Goal: Task Accomplishment & Management: Manage account settings

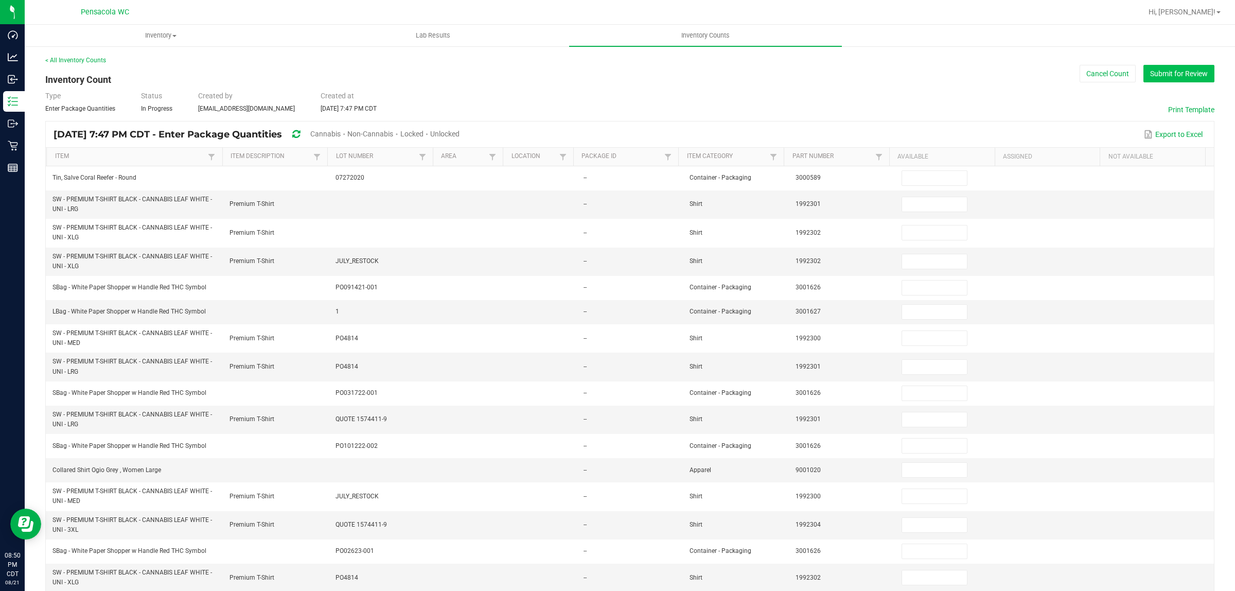
click at [1167, 68] on button "Submit for Review" at bounding box center [1178, 73] width 71 height 17
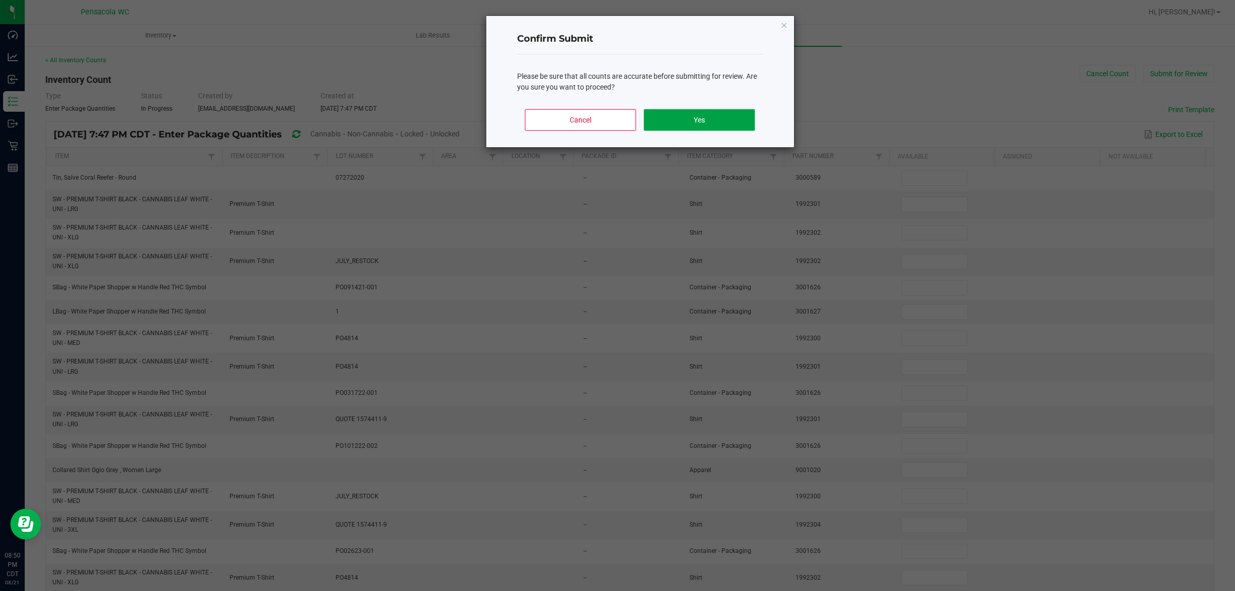
click at [712, 111] on button "Yes" at bounding box center [699, 120] width 111 height 22
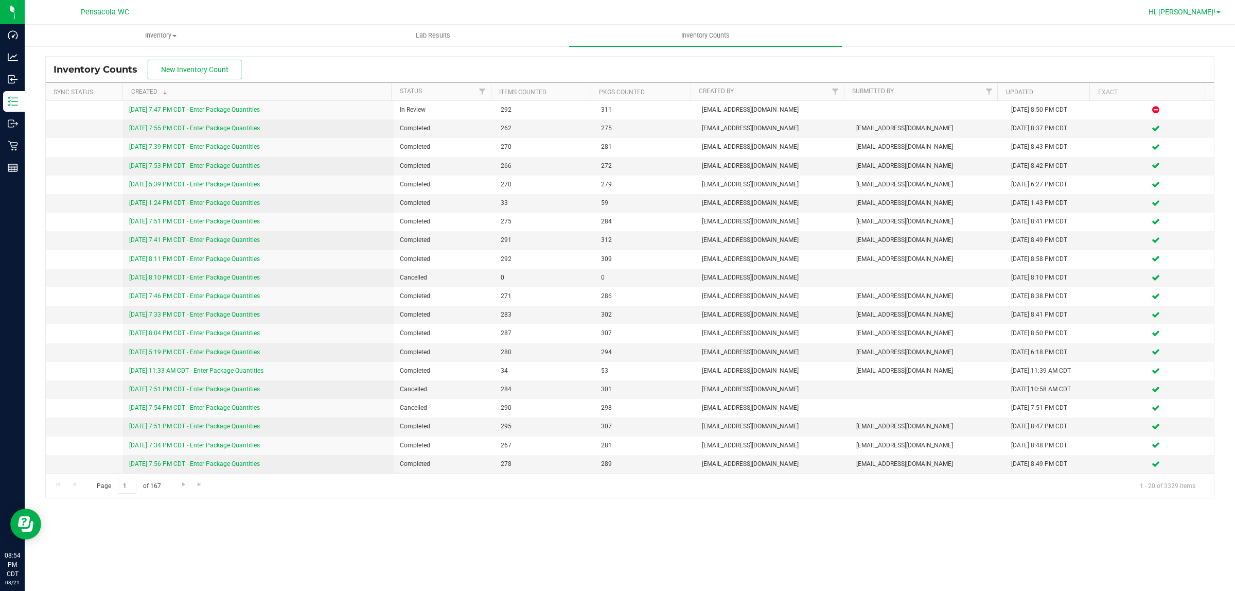
click at [1199, 15] on span "Hi, Christopher!" at bounding box center [1181, 12] width 67 height 8
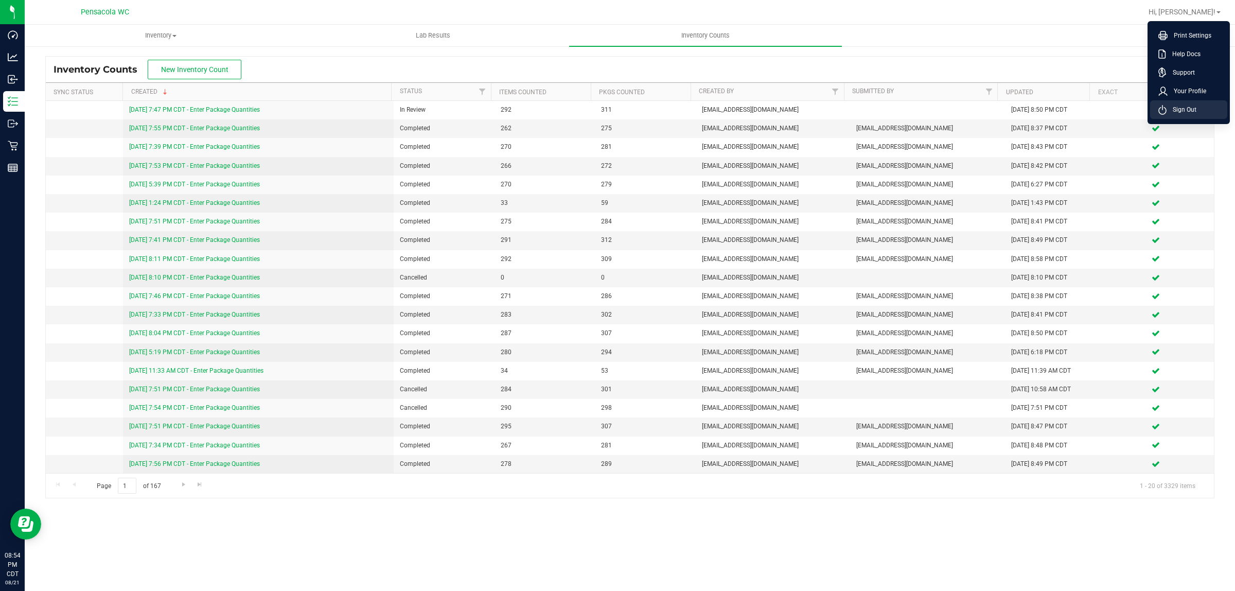
click at [1173, 111] on span "Sign Out" at bounding box center [1181, 109] width 30 height 10
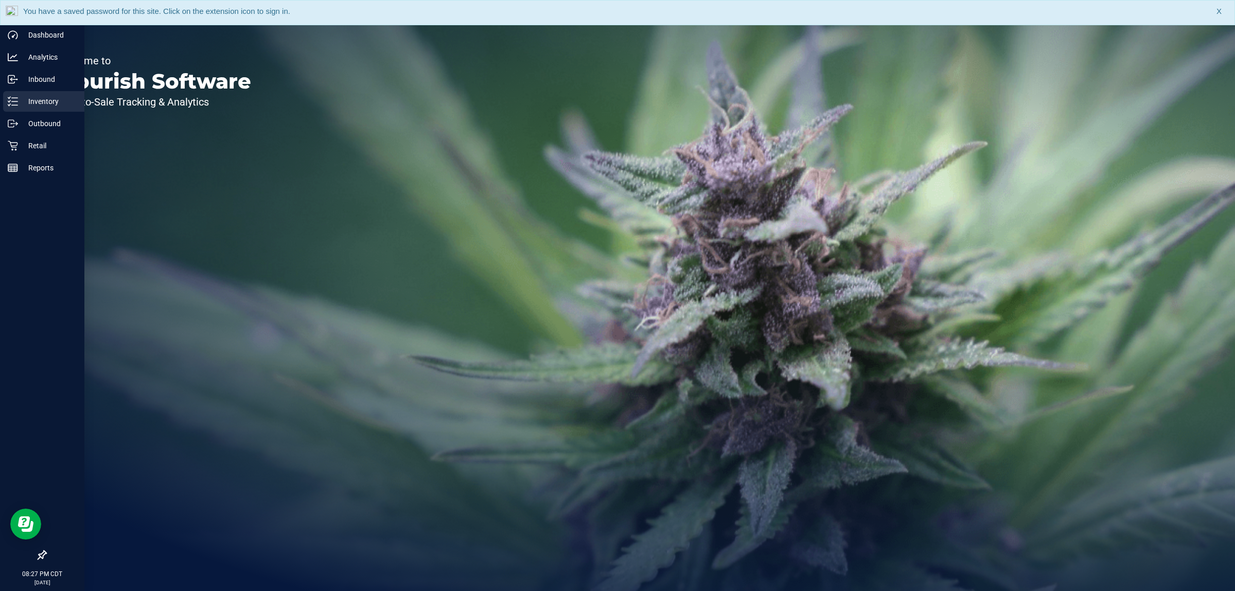
click at [42, 99] on p "Inventory" at bounding box center [49, 101] width 62 height 12
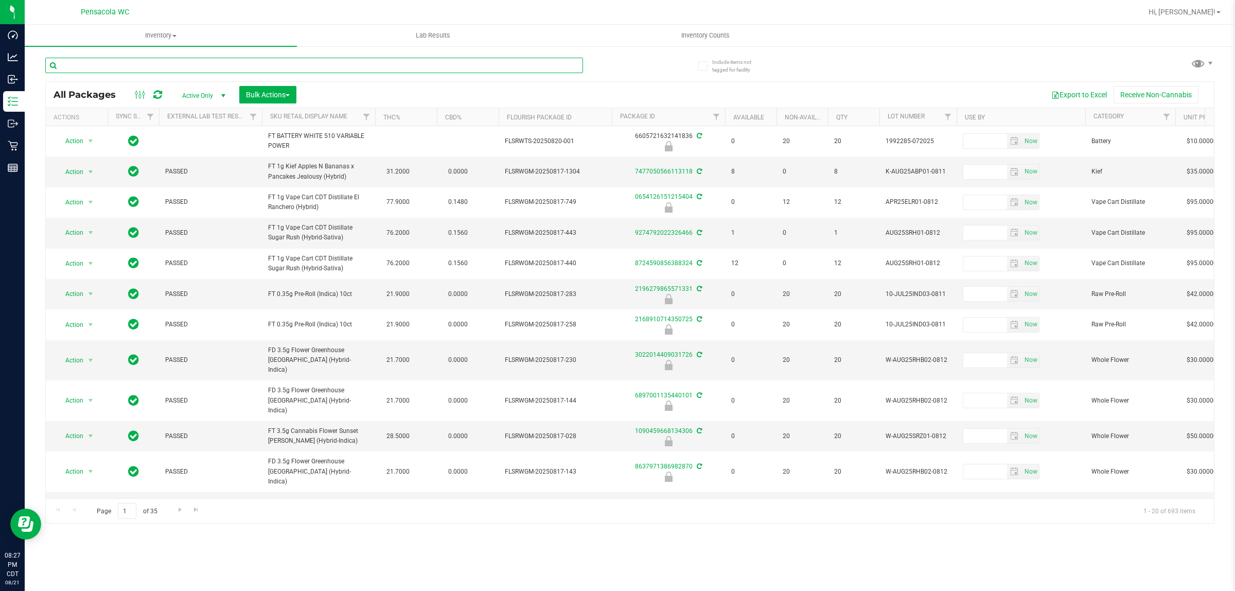
click at [296, 64] on input "text" at bounding box center [314, 65] width 538 height 15
type input "florida f"
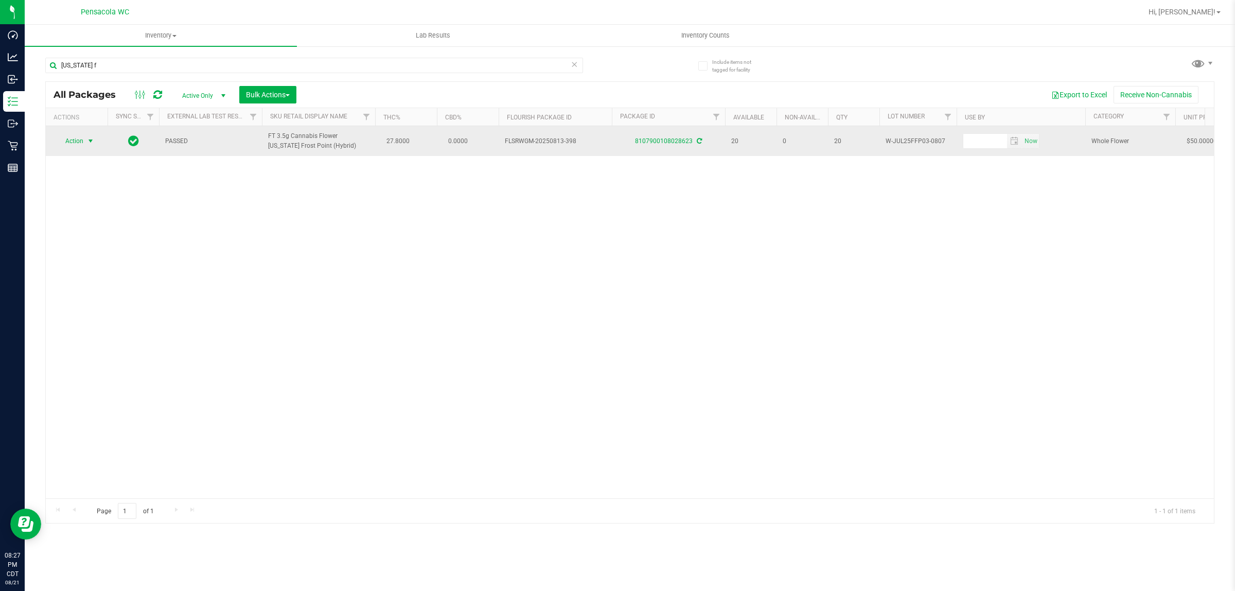
click at [81, 140] on span "Action" at bounding box center [70, 141] width 28 height 14
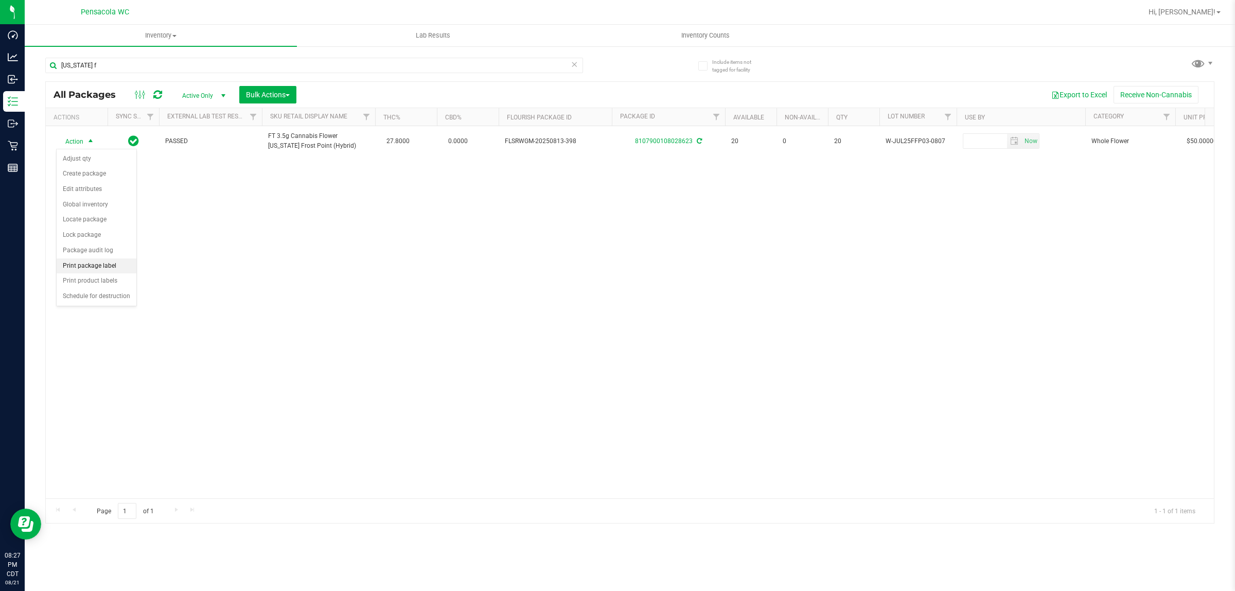
click at [116, 268] on li "Print package label" at bounding box center [97, 265] width 80 height 15
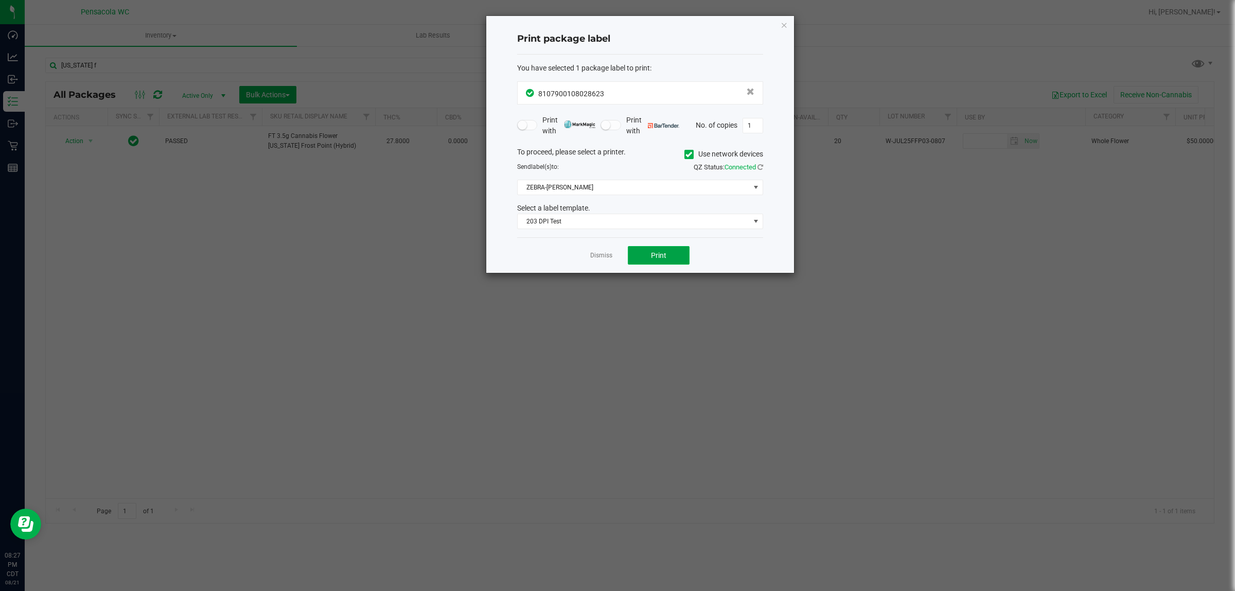
click at [675, 253] on button "Print" at bounding box center [659, 255] width 62 height 19
click at [783, 22] on icon "button" at bounding box center [783, 25] width 7 height 12
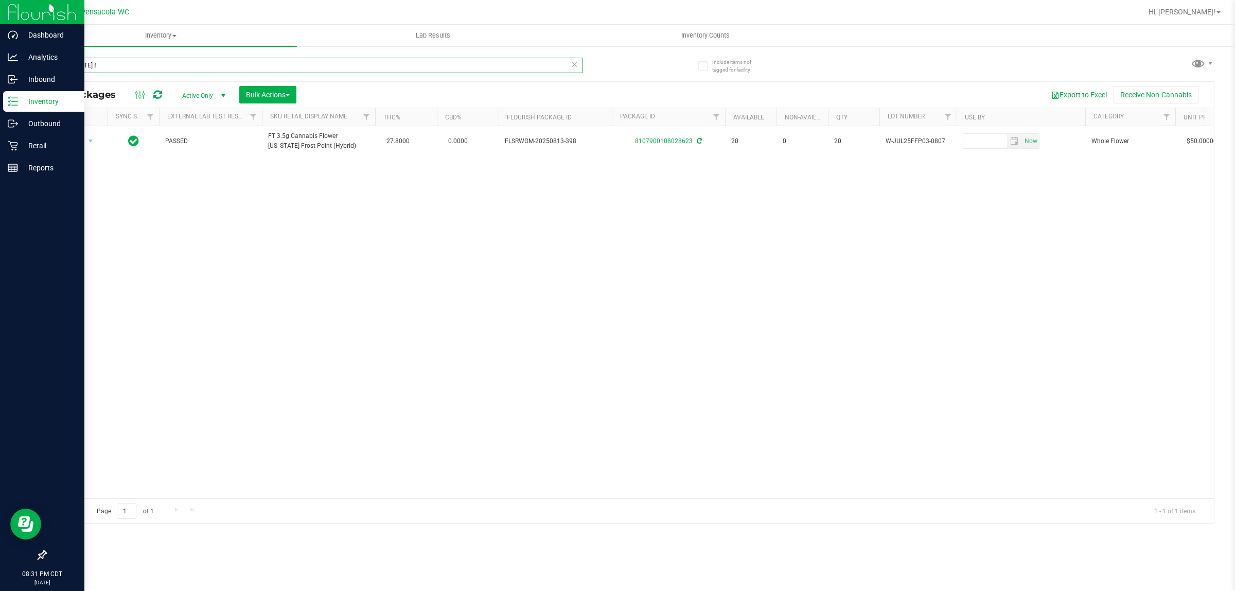
drag, startPoint x: 110, startPoint y: 71, endPoint x: 0, endPoint y: 107, distance: 115.3
click at [0, 107] on div "Dashboard Analytics Inbound Inventory Outbound Retail Reports 08:31 PM CDT 08/2…" at bounding box center [617, 295] width 1235 height 591
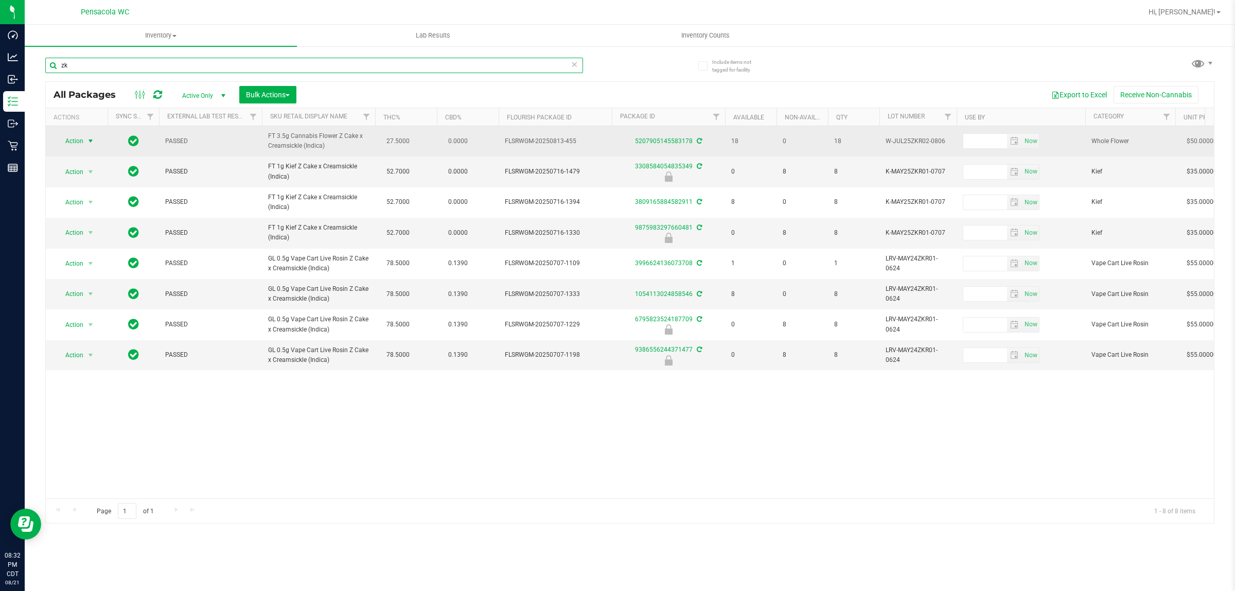
type input "z"
type input "lunar"
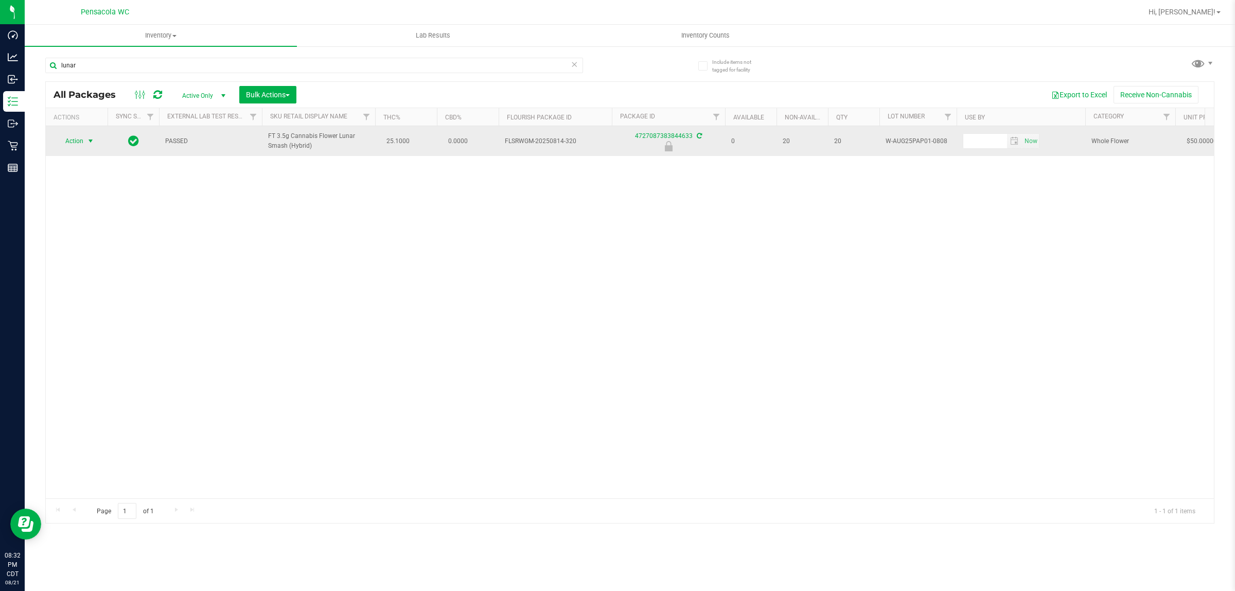
click at [83, 143] on span "Action" at bounding box center [70, 141] width 28 height 14
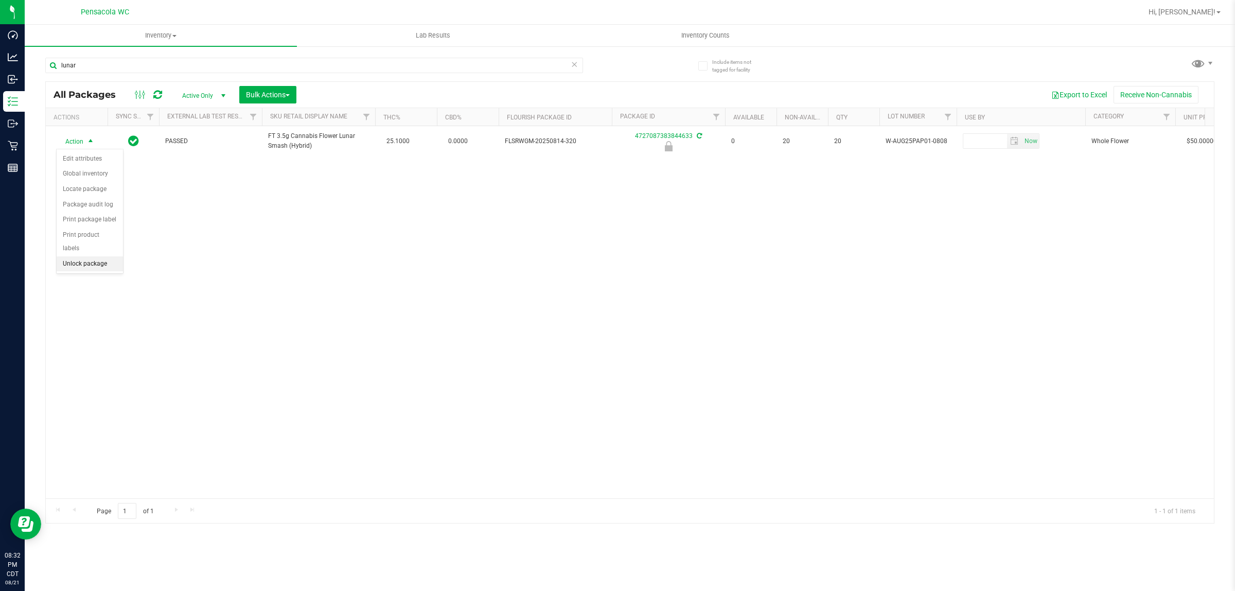
click at [89, 256] on li "Unlock package" at bounding box center [90, 263] width 66 height 15
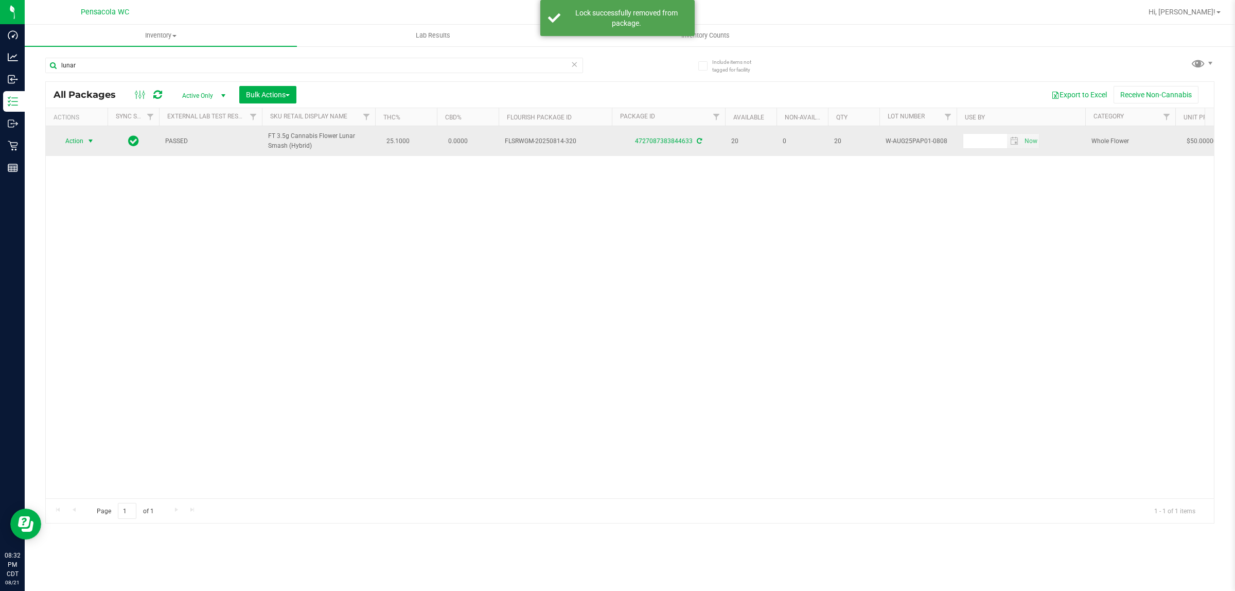
click at [75, 137] on span "Action" at bounding box center [70, 141] width 28 height 14
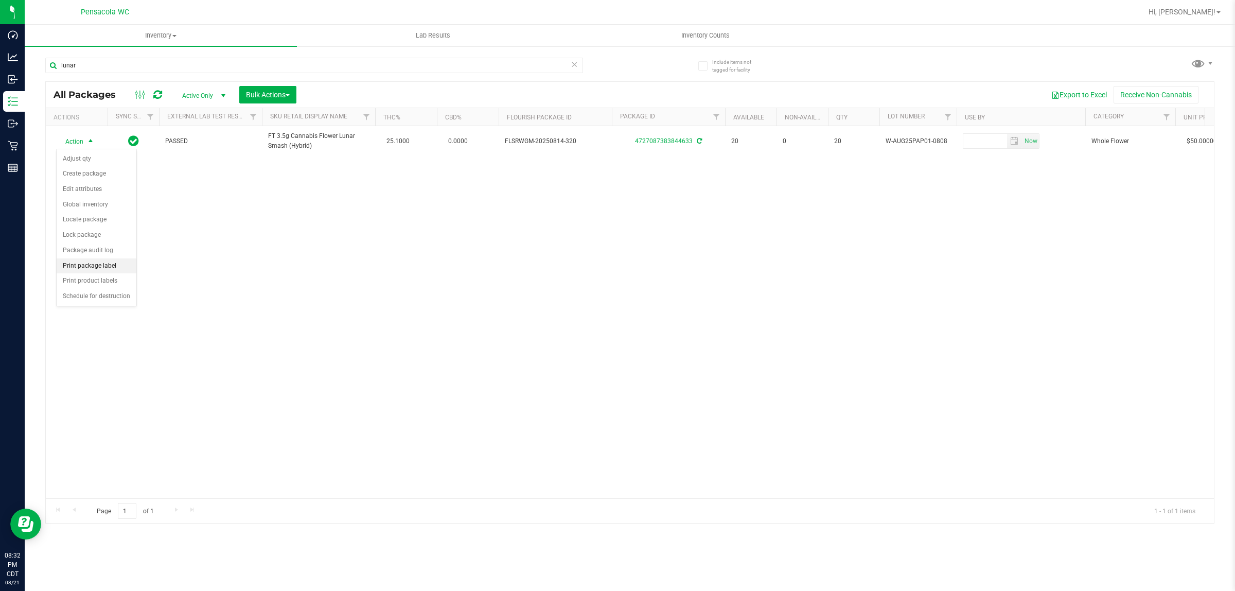
click at [112, 265] on li "Print package label" at bounding box center [97, 265] width 80 height 15
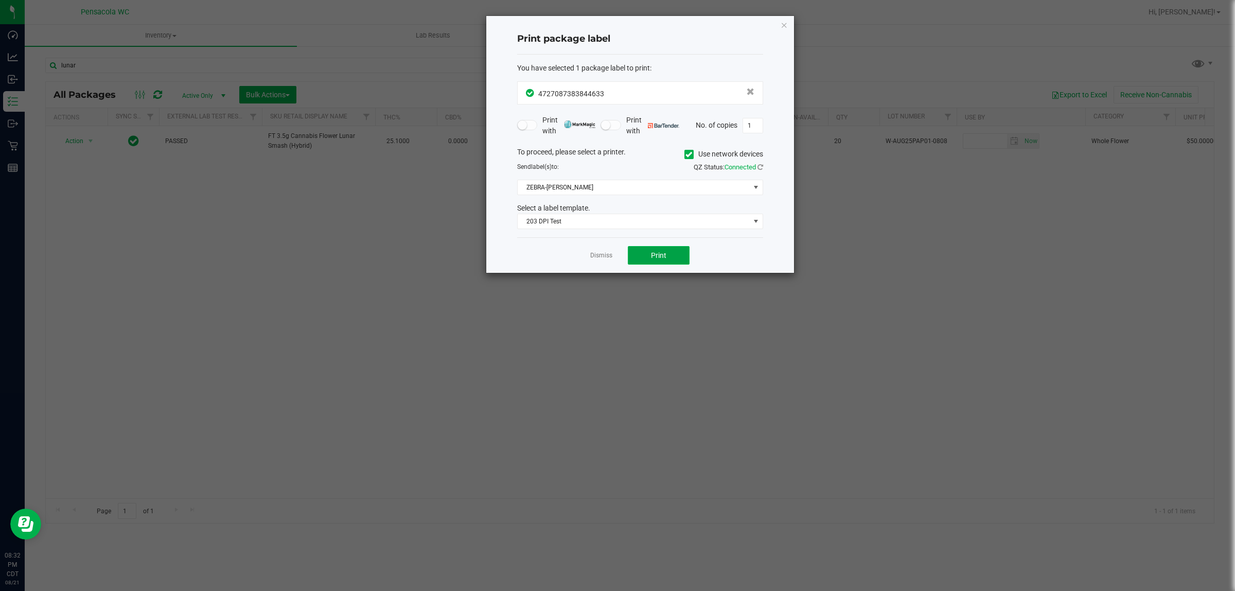
click at [669, 253] on button "Print" at bounding box center [659, 255] width 62 height 19
click at [781, 22] on icon "button" at bounding box center [783, 25] width 7 height 12
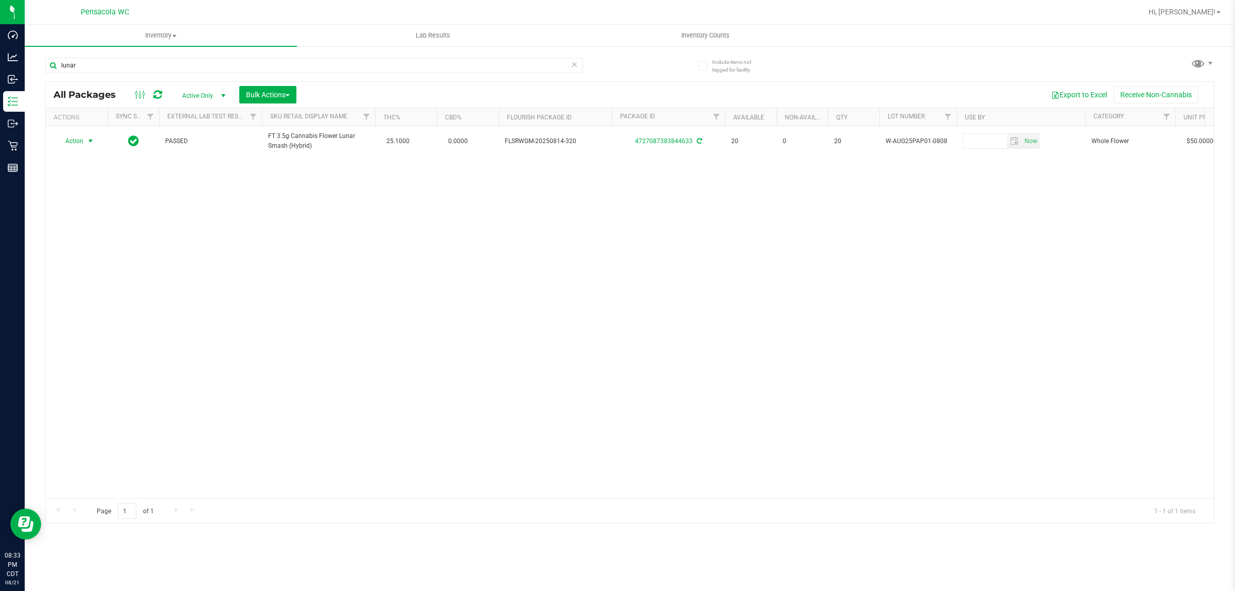
click at [474, 297] on div "Action Action Adjust qty Create package Edit attributes Global inventory Locate…" at bounding box center [630, 312] width 1168 height 372
click at [248, 266] on div "Action Action Adjust qty Create package Edit attributes Global inventory Locate…" at bounding box center [630, 312] width 1168 height 372
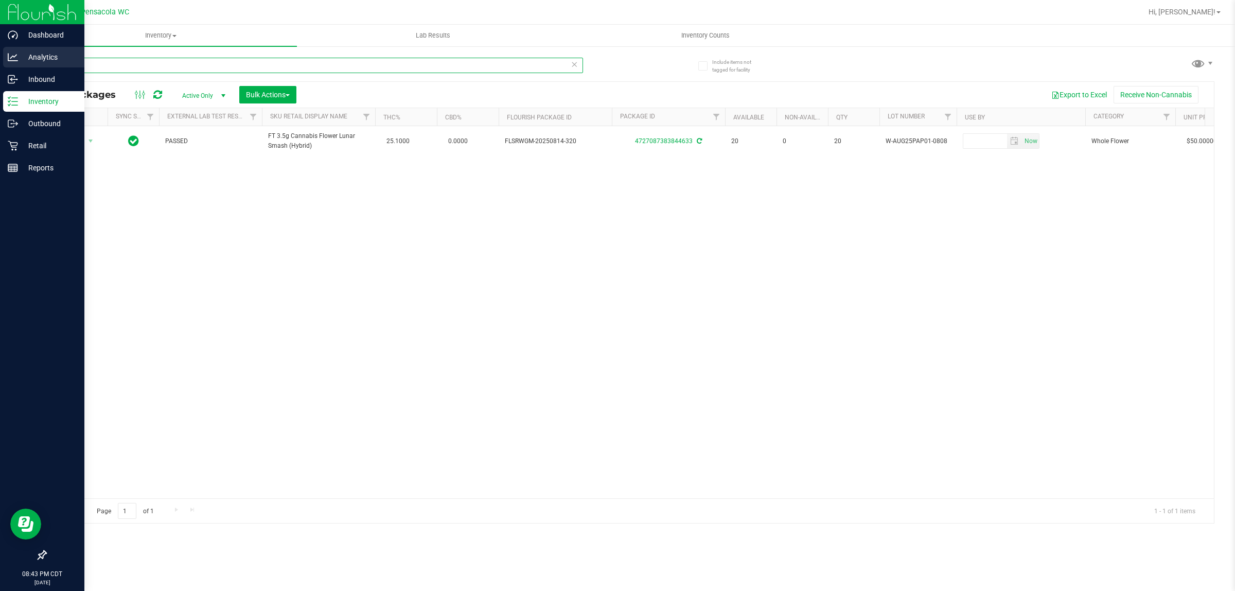
drag, startPoint x: 103, startPoint y: 68, endPoint x: 0, endPoint y: 68, distance: 102.9
click at [0, 68] on div "Dashboard Analytics Inbound Inventory Outbound Retail Reports 08:43 PM CDT 08/2…" at bounding box center [617, 295] width 1235 height 591
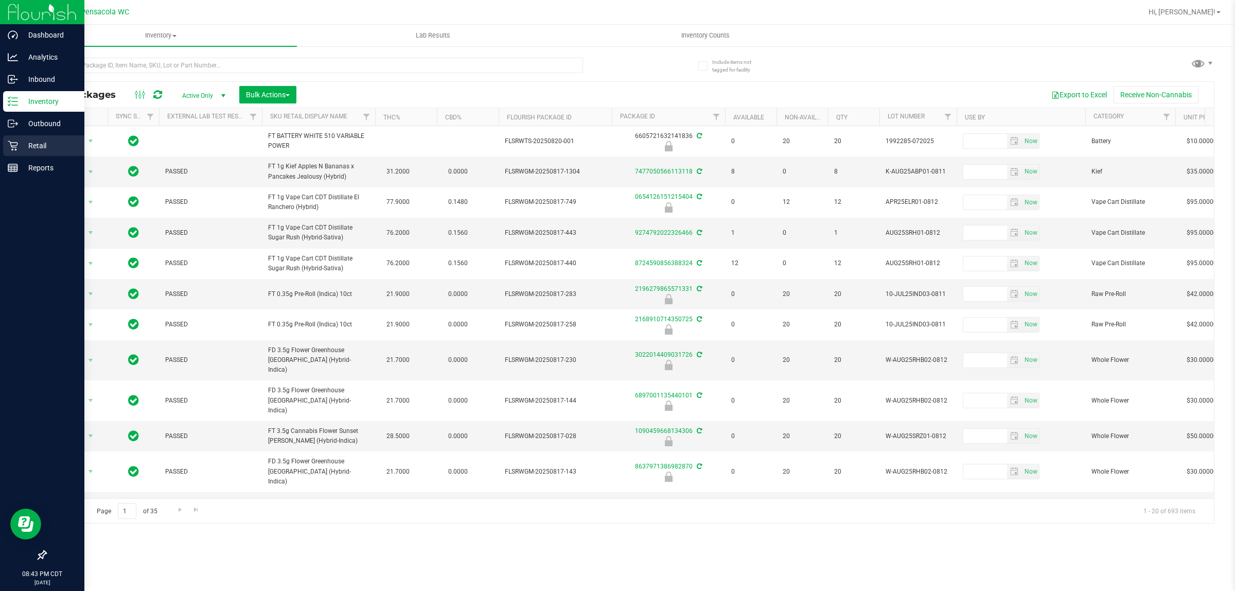
click at [34, 147] on p "Retail" at bounding box center [49, 145] width 62 height 12
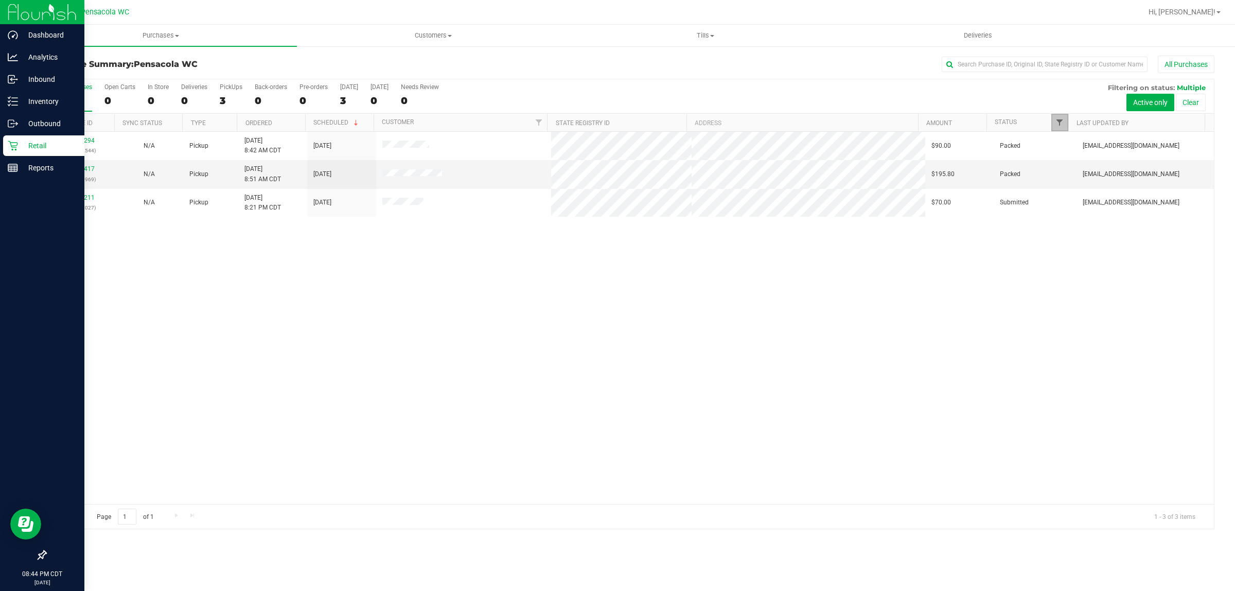
click at [1060, 121] on span "Filter" at bounding box center [1059, 122] width 8 height 8
click at [1063, 170] on input "Select All" at bounding box center [1064, 167] width 7 height 7
checkbox input "true"
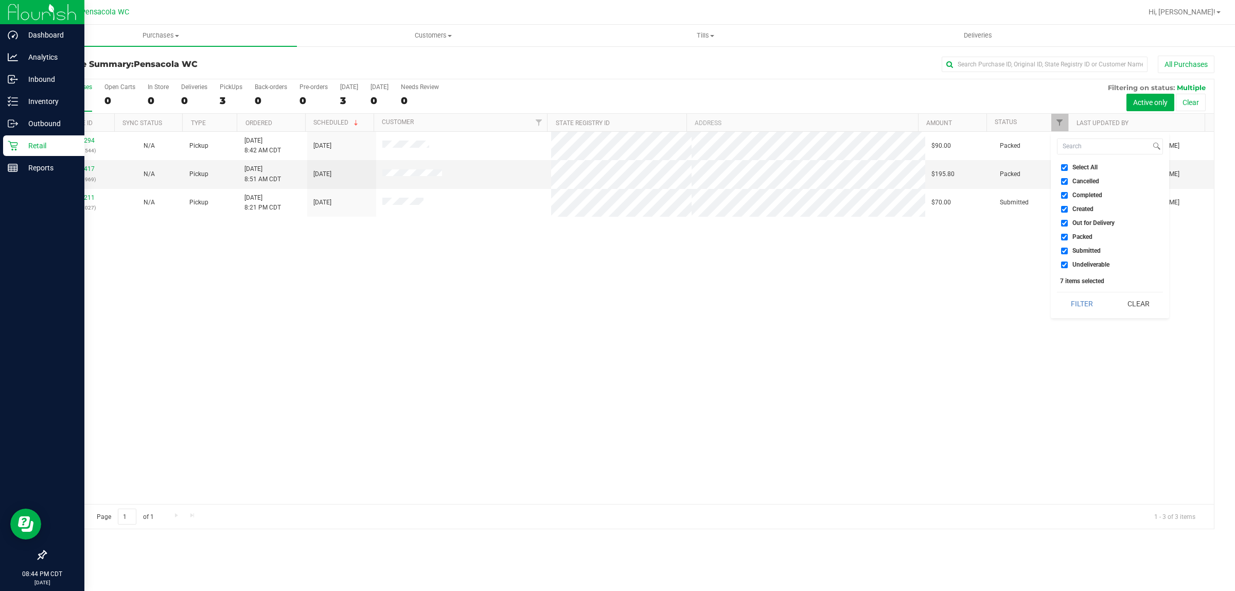
click at [1063, 170] on input "Select All" at bounding box center [1064, 167] width 7 height 7
checkbox input "false"
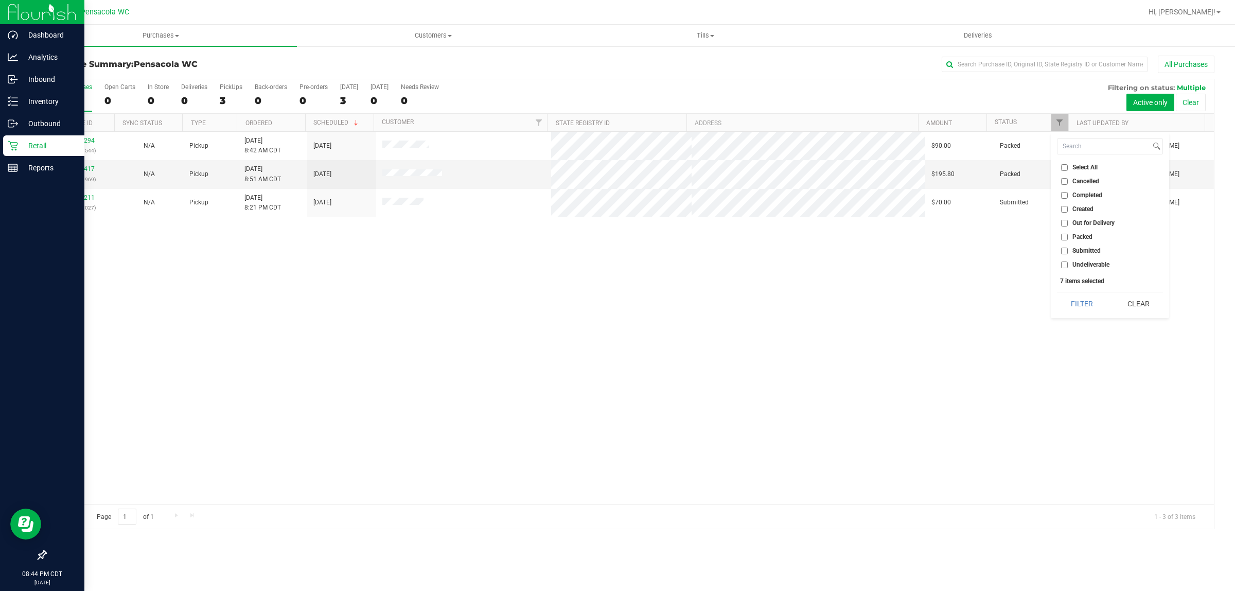
checkbox input "false"
click at [1061, 250] on input "Submitted" at bounding box center [1064, 250] width 7 height 7
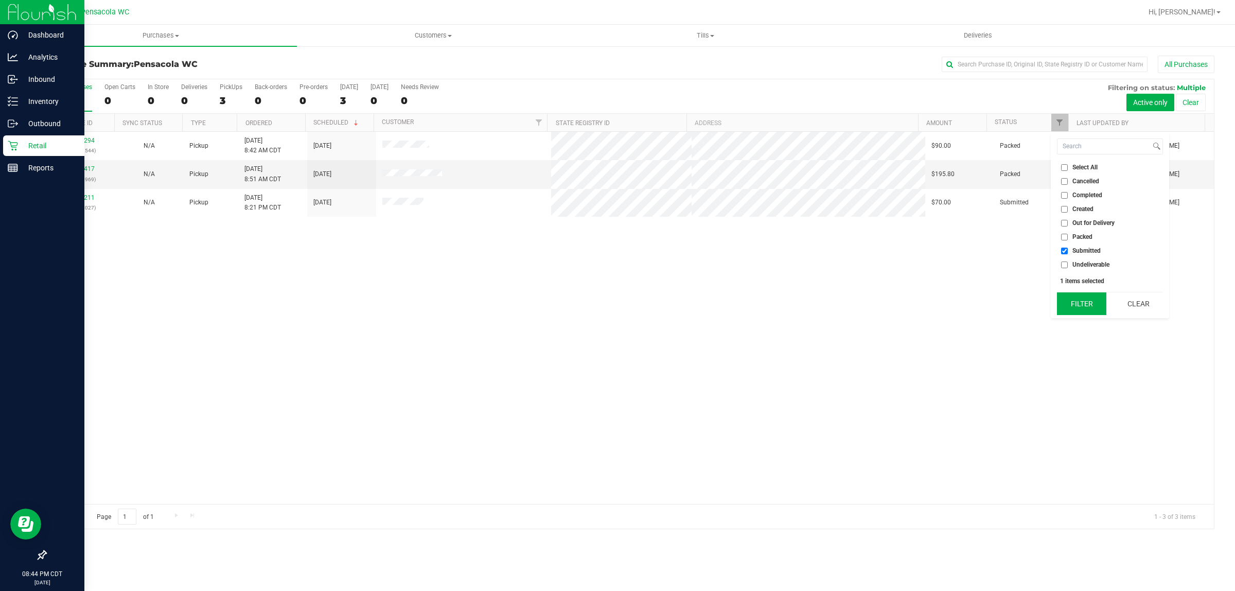
click at [1075, 297] on button "Filter" at bounding box center [1081, 303] width 49 height 23
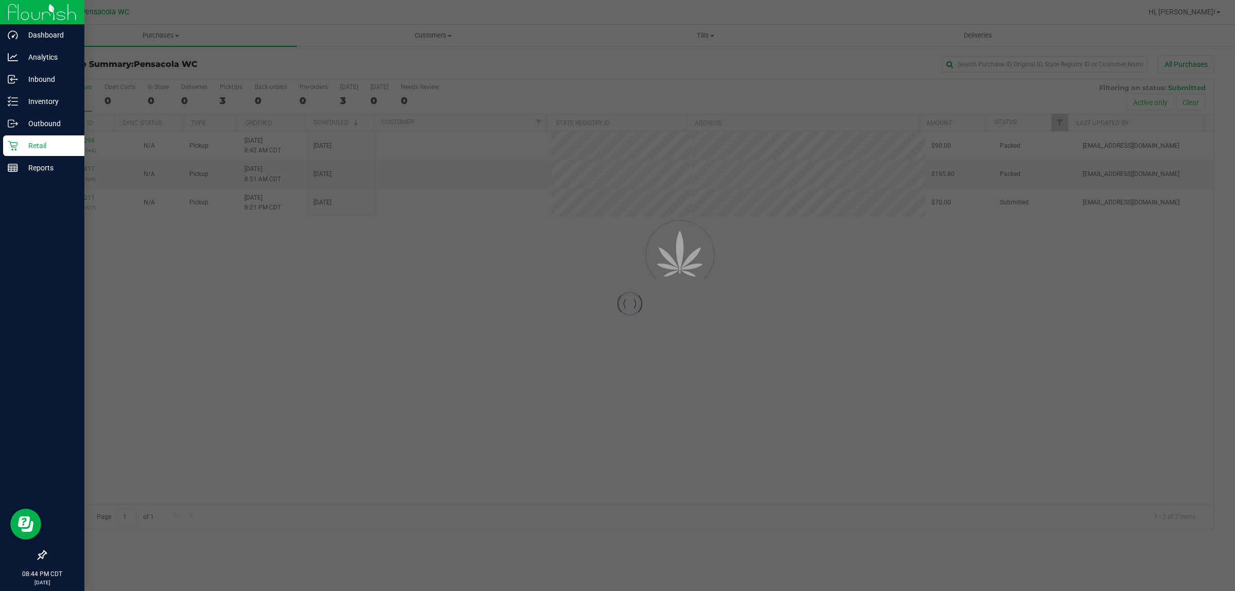
checkbox input "true"
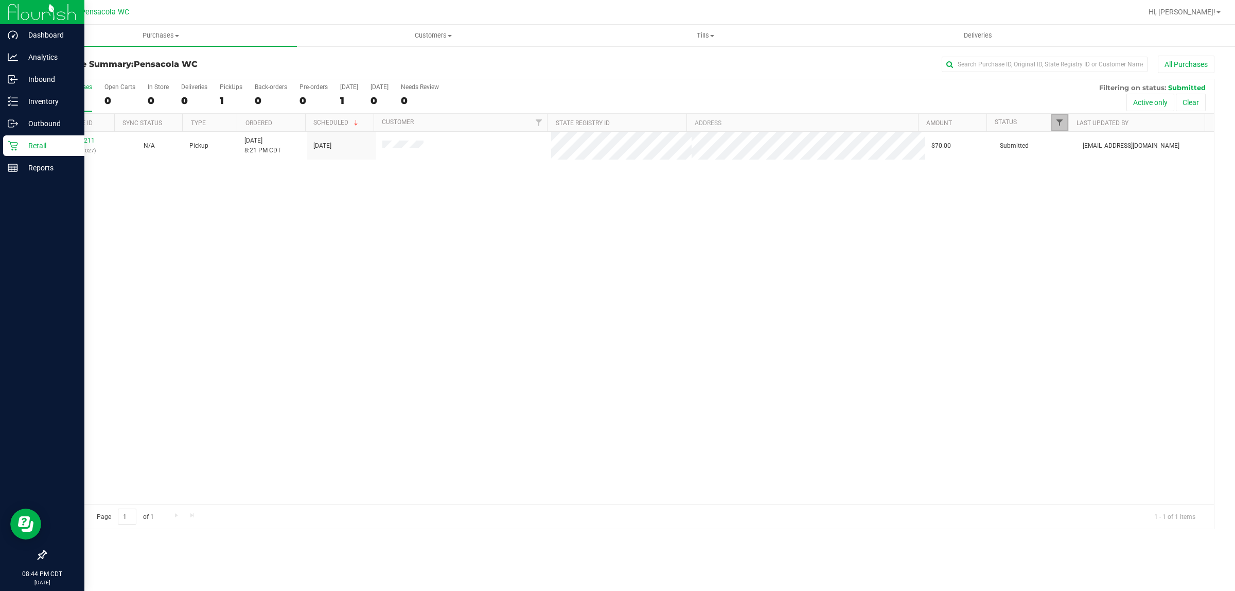
click at [1058, 119] on span "Filter" at bounding box center [1059, 122] width 8 height 8
click at [1065, 166] on input "Select All" at bounding box center [1064, 167] width 7 height 7
checkbox input "true"
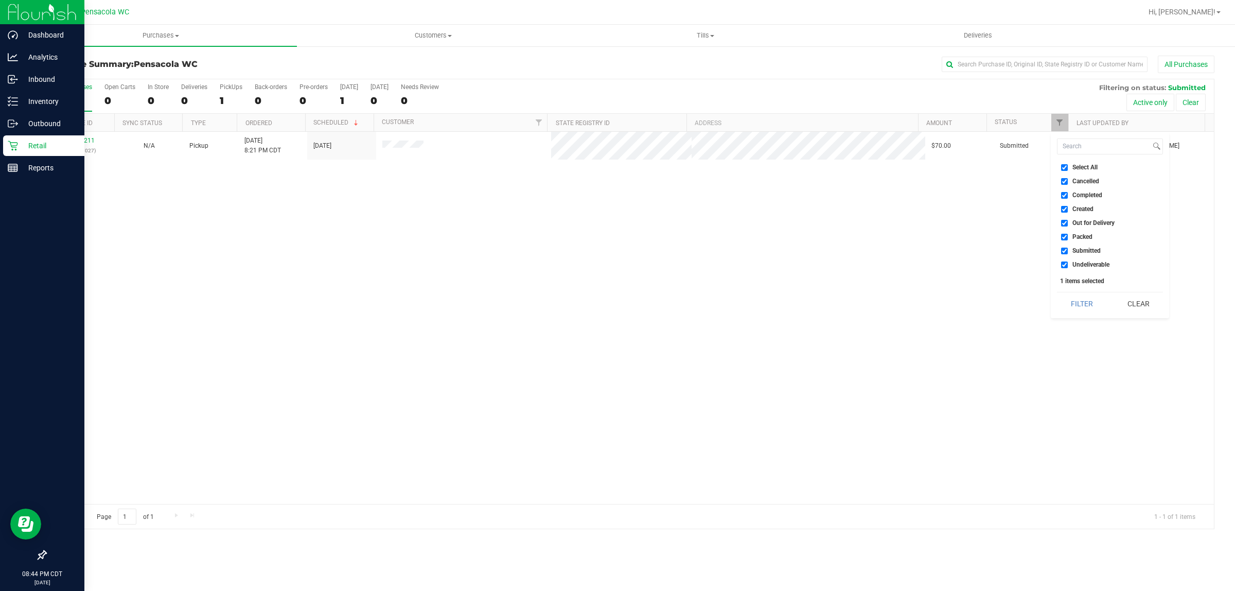
checkbox input "true"
click at [1065, 166] on input "Select All" at bounding box center [1064, 167] width 7 height 7
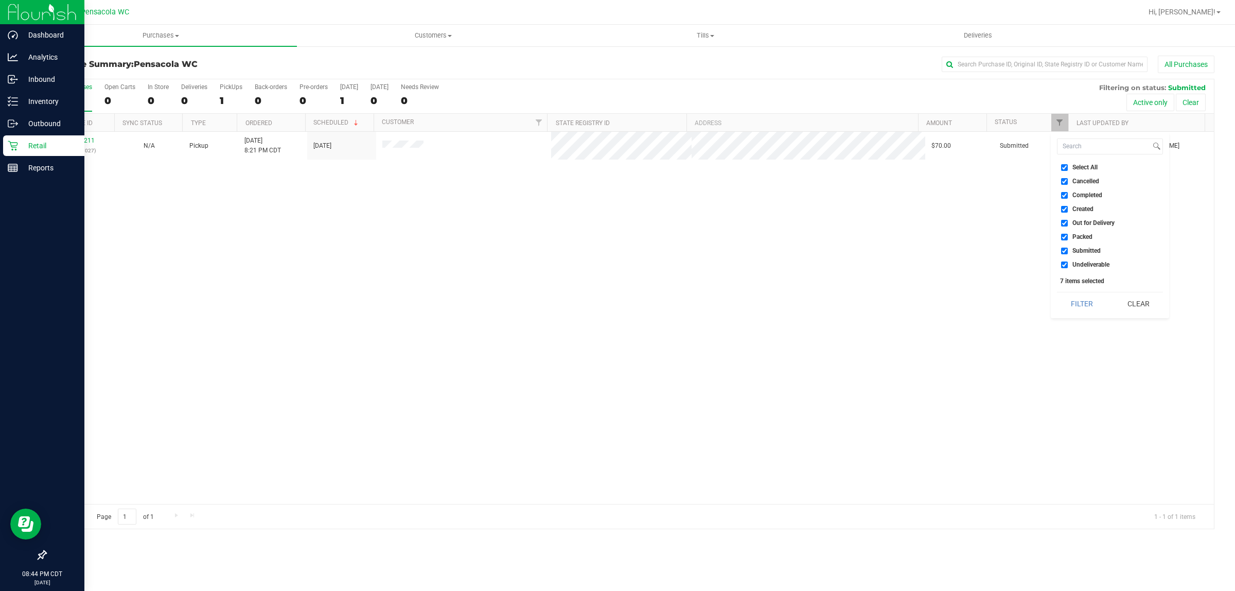
checkbox input "false"
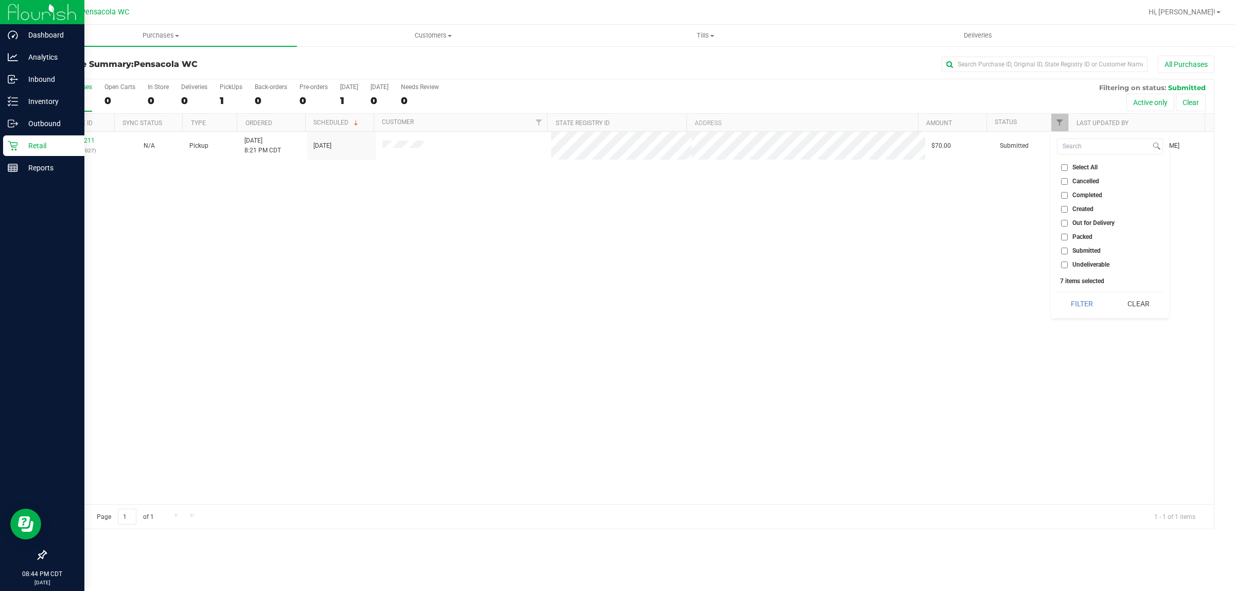
checkbox input "false"
click at [1068, 237] on label "Packed" at bounding box center [1076, 237] width 31 height 7
click at [1067, 237] on input "Packed" at bounding box center [1064, 237] width 7 height 7
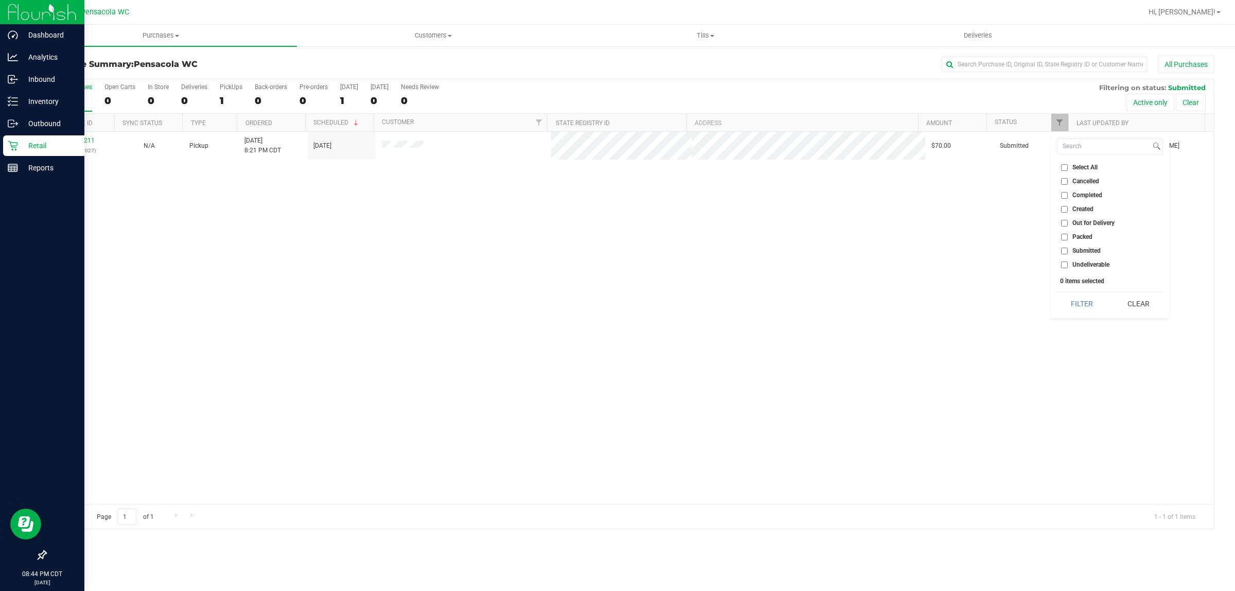
checkbox input "true"
click at [1074, 302] on button "Filter" at bounding box center [1081, 303] width 49 height 23
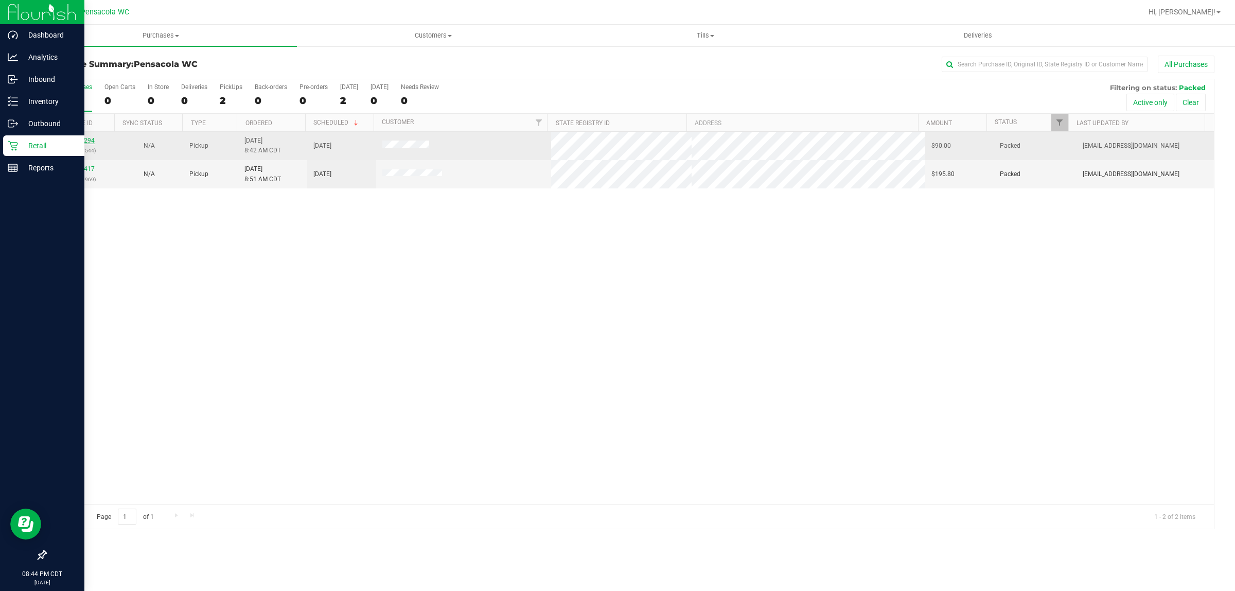
click at [78, 142] on link "11821294" at bounding box center [80, 140] width 29 height 7
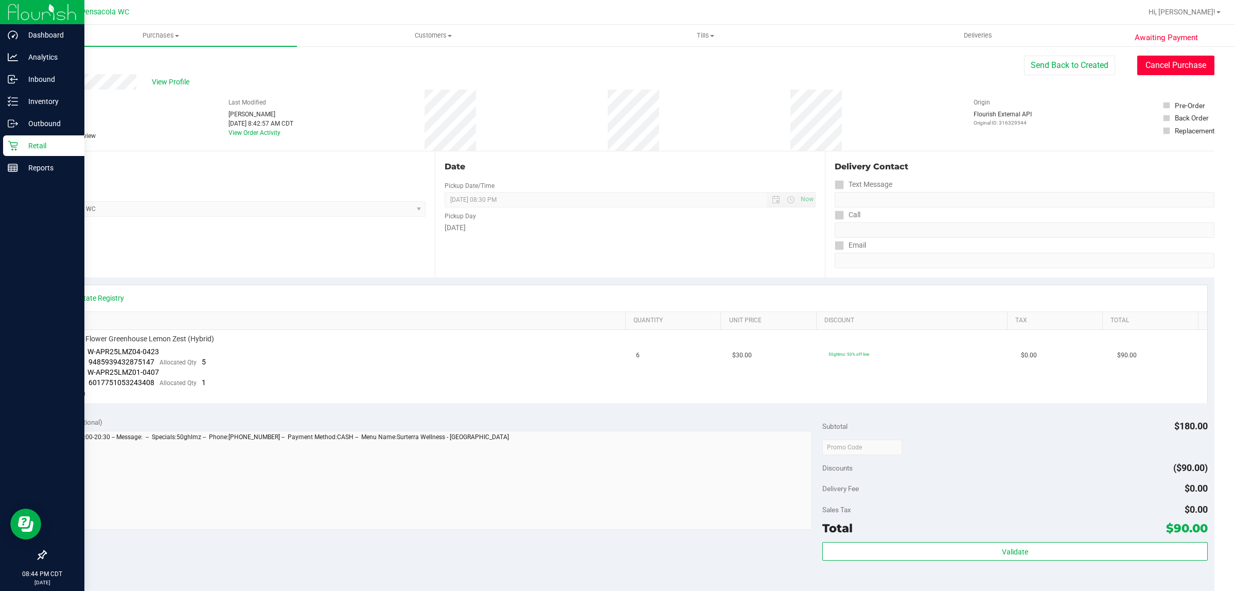
click at [1148, 60] on button "Cancel Purchase" at bounding box center [1175, 66] width 77 height 20
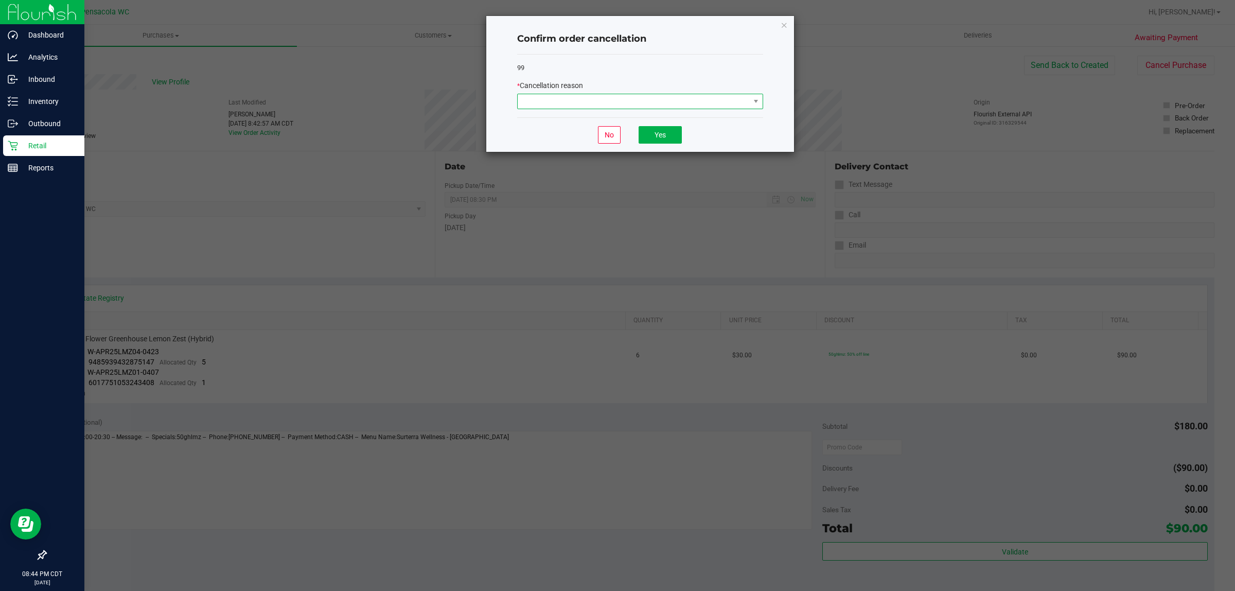
click at [672, 107] on span at bounding box center [634, 101] width 232 height 14
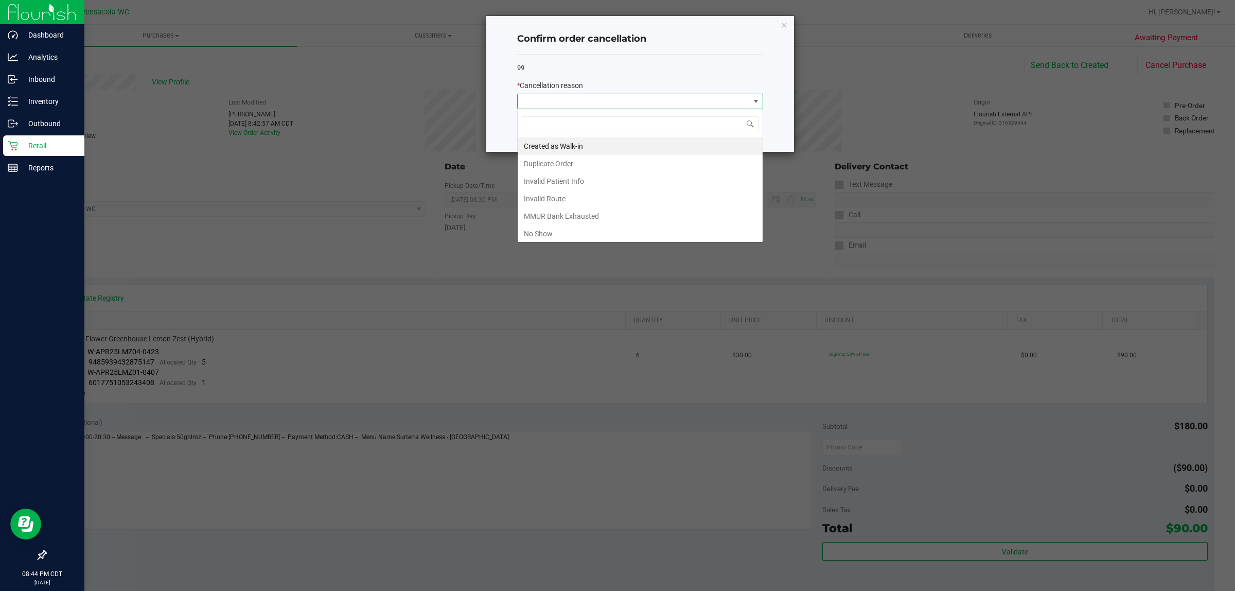
scroll to position [16, 245]
click at [531, 233] on li "No Show" at bounding box center [640, 233] width 245 height 17
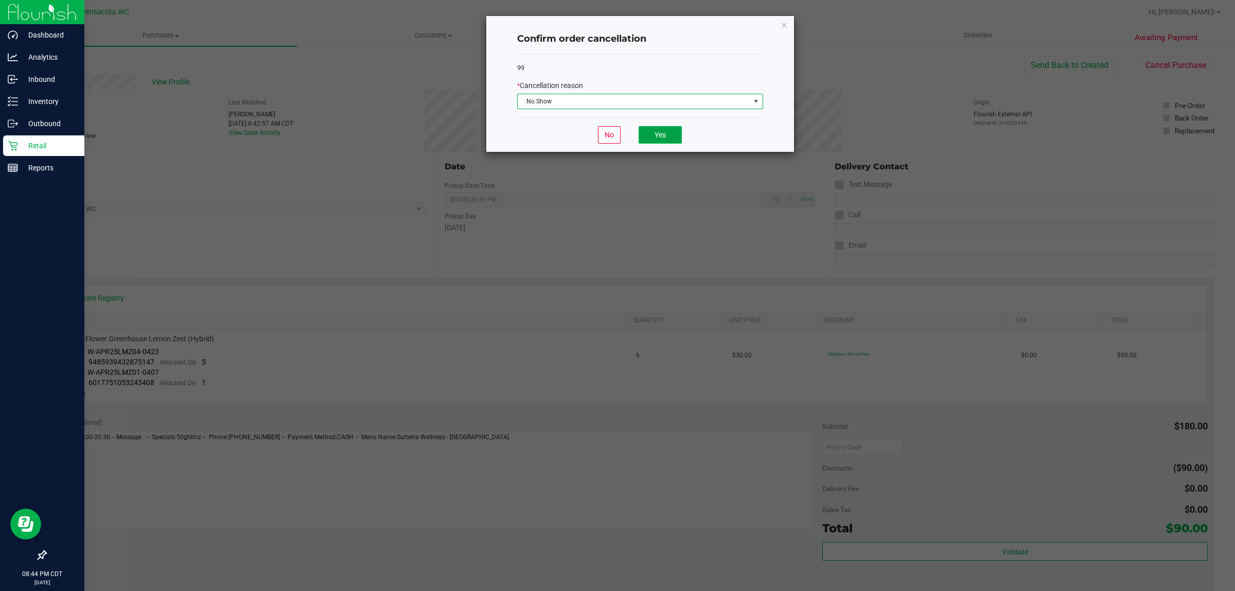
click at [657, 134] on button "Yes" at bounding box center [659, 134] width 43 height 17
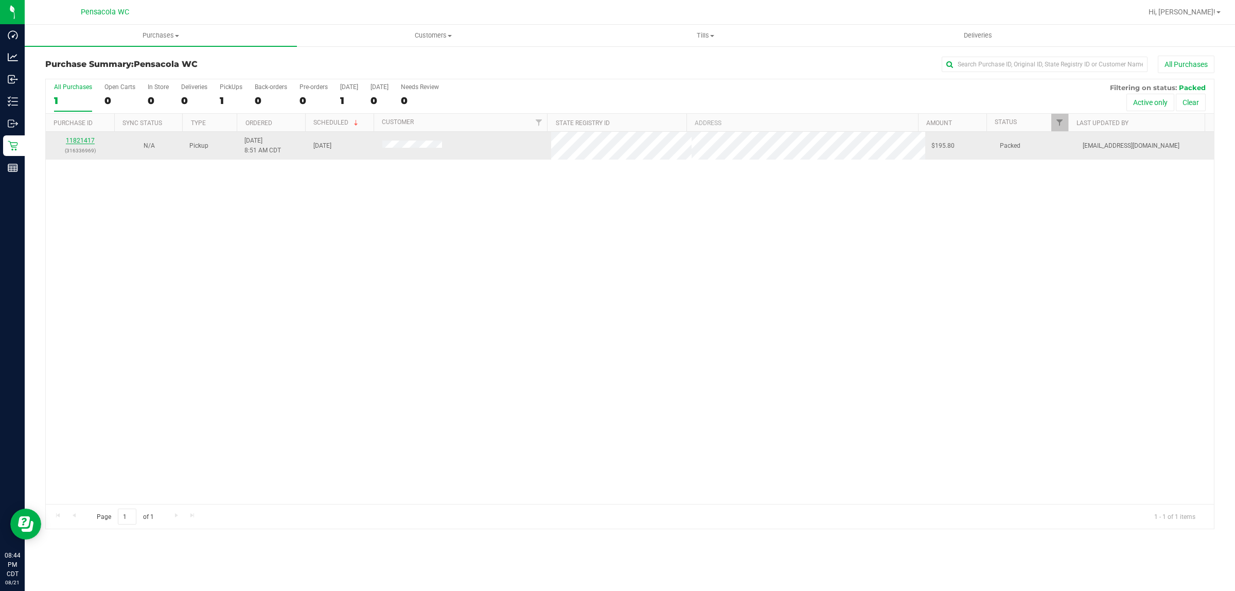
click at [83, 138] on link "11821417" at bounding box center [80, 140] width 29 height 7
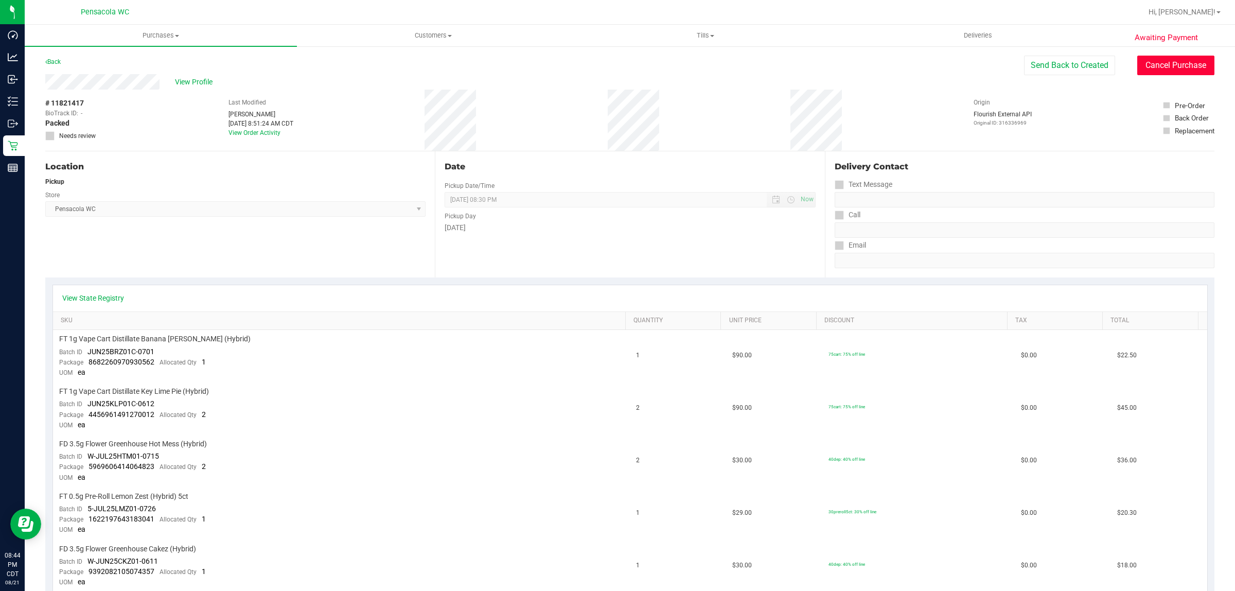
click at [1151, 65] on button "Cancel Purchase" at bounding box center [1175, 66] width 77 height 20
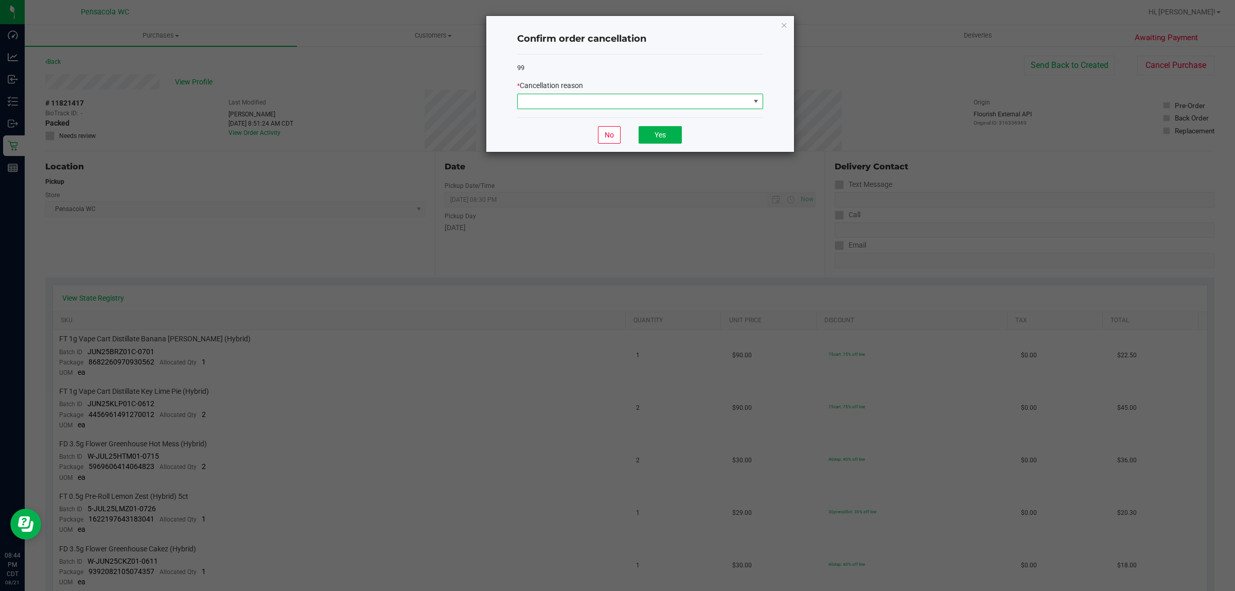
click at [641, 106] on span at bounding box center [634, 101] width 232 height 14
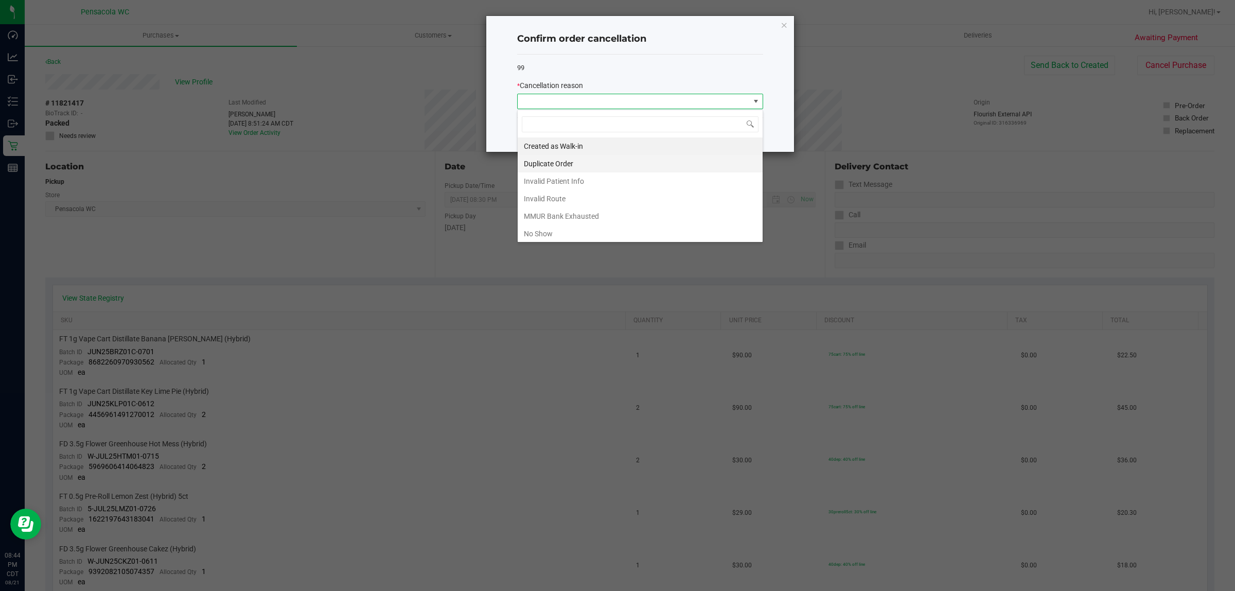
scroll to position [16, 245]
click at [603, 236] on li "No Show" at bounding box center [640, 233] width 245 height 17
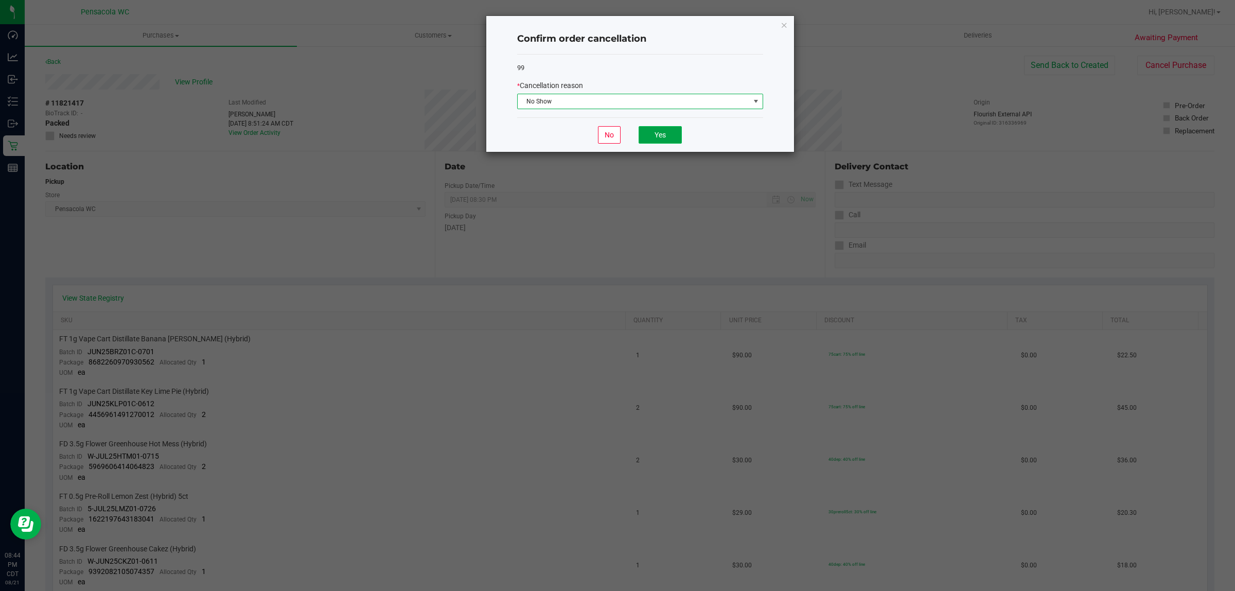
click at [668, 140] on button "Yes" at bounding box center [659, 134] width 43 height 17
